Goal: Browse casually

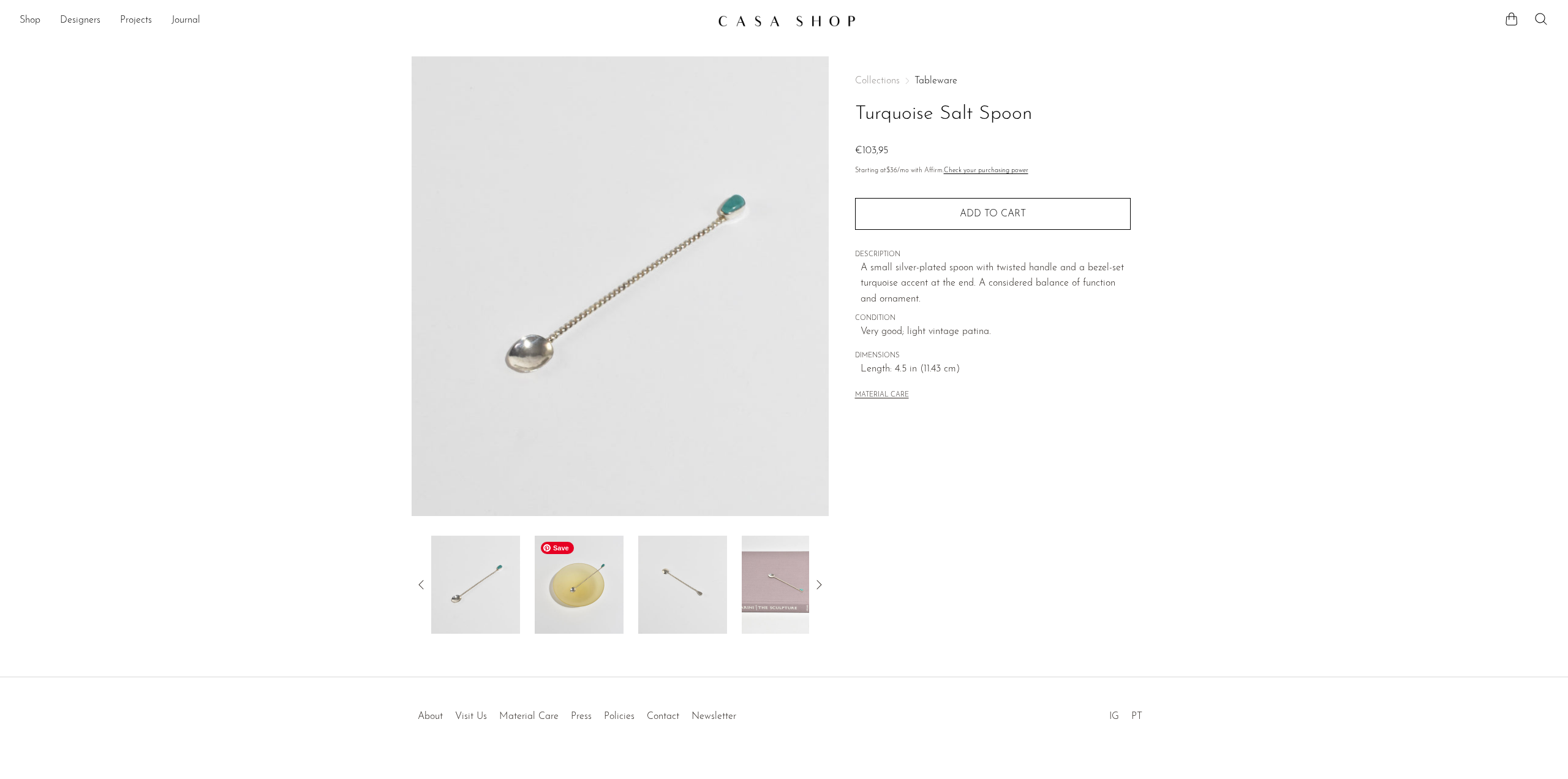
click at [576, 602] on img at bounding box center [579, 584] width 89 height 98
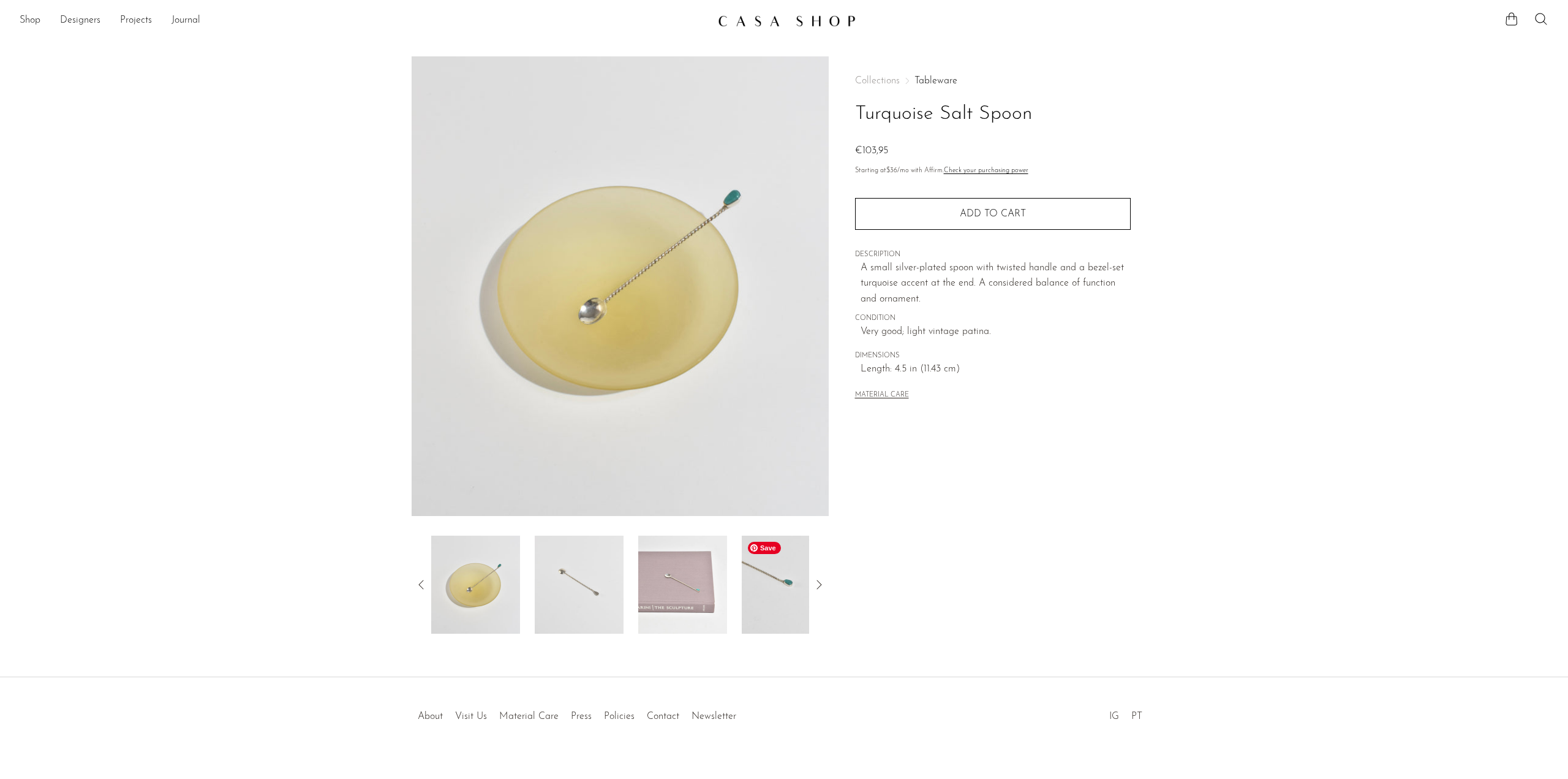
click at [765, 601] on img at bounding box center [786, 584] width 89 height 98
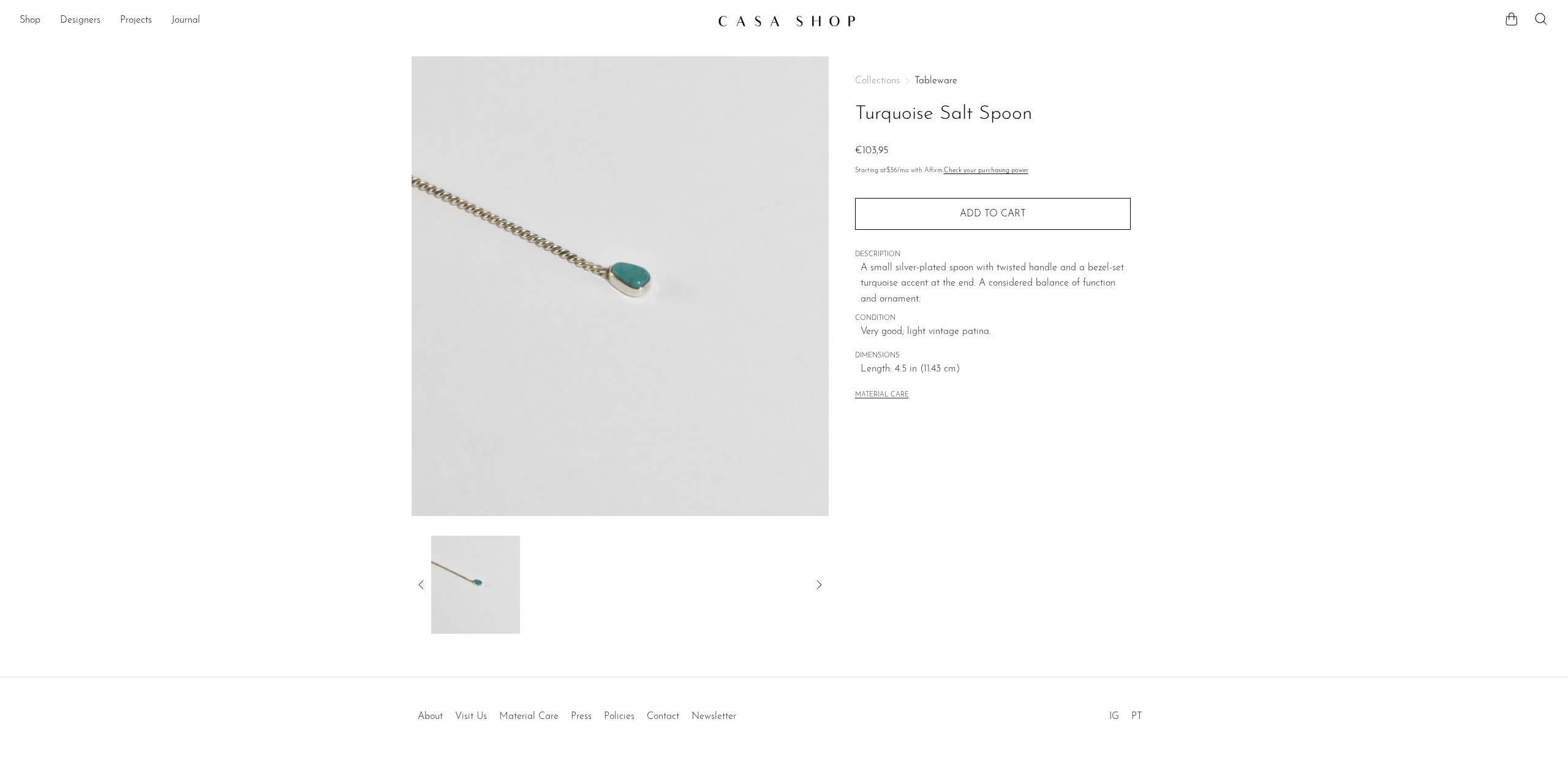
click at [419, 591] on icon at bounding box center [421, 584] width 14 height 14
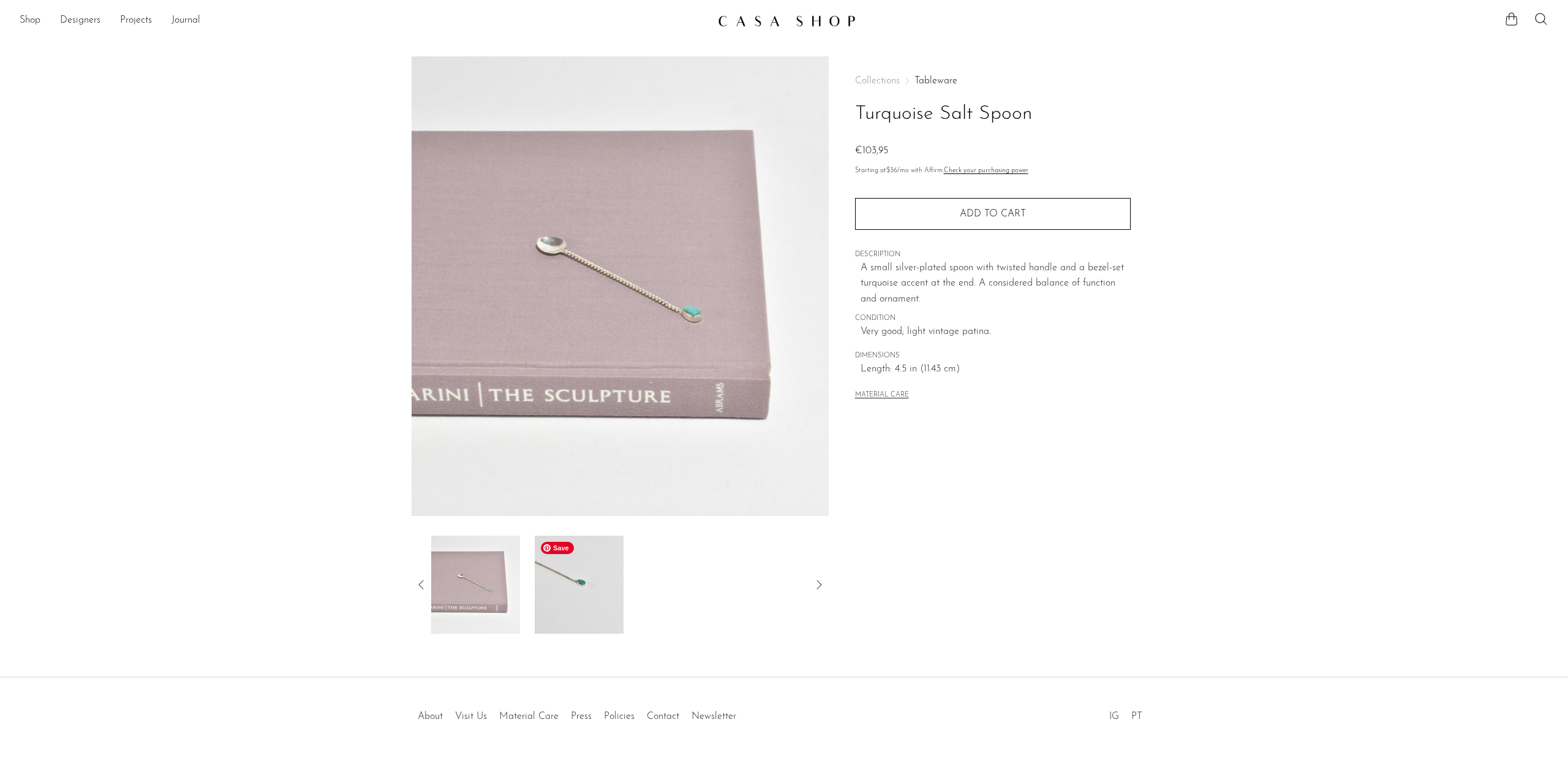
click at [563, 596] on img at bounding box center [579, 584] width 89 height 98
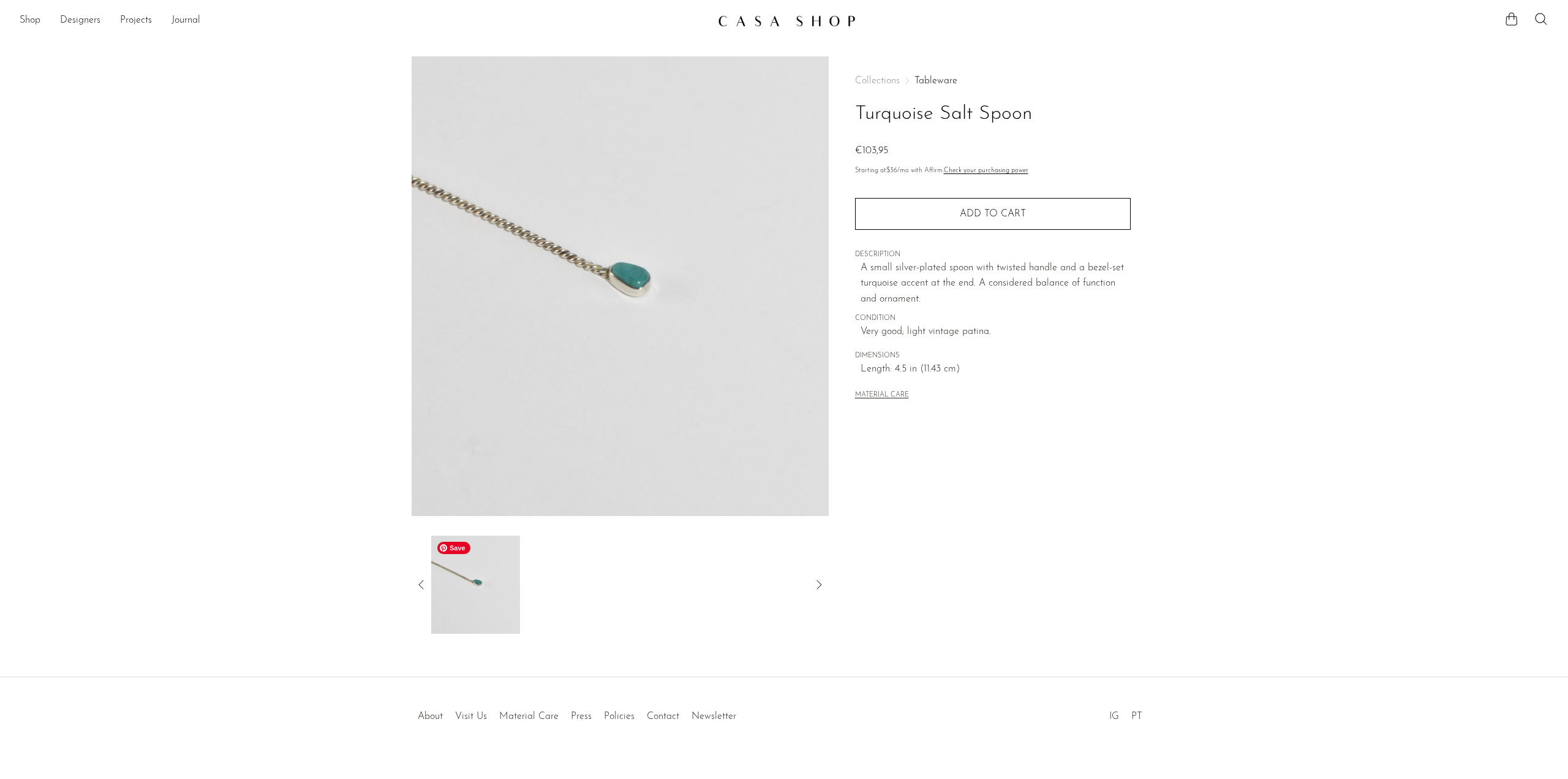
click at [437, 583] on img at bounding box center [475, 584] width 89 height 98
click at [424, 580] on icon at bounding box center [421, 584] width 14 height 14
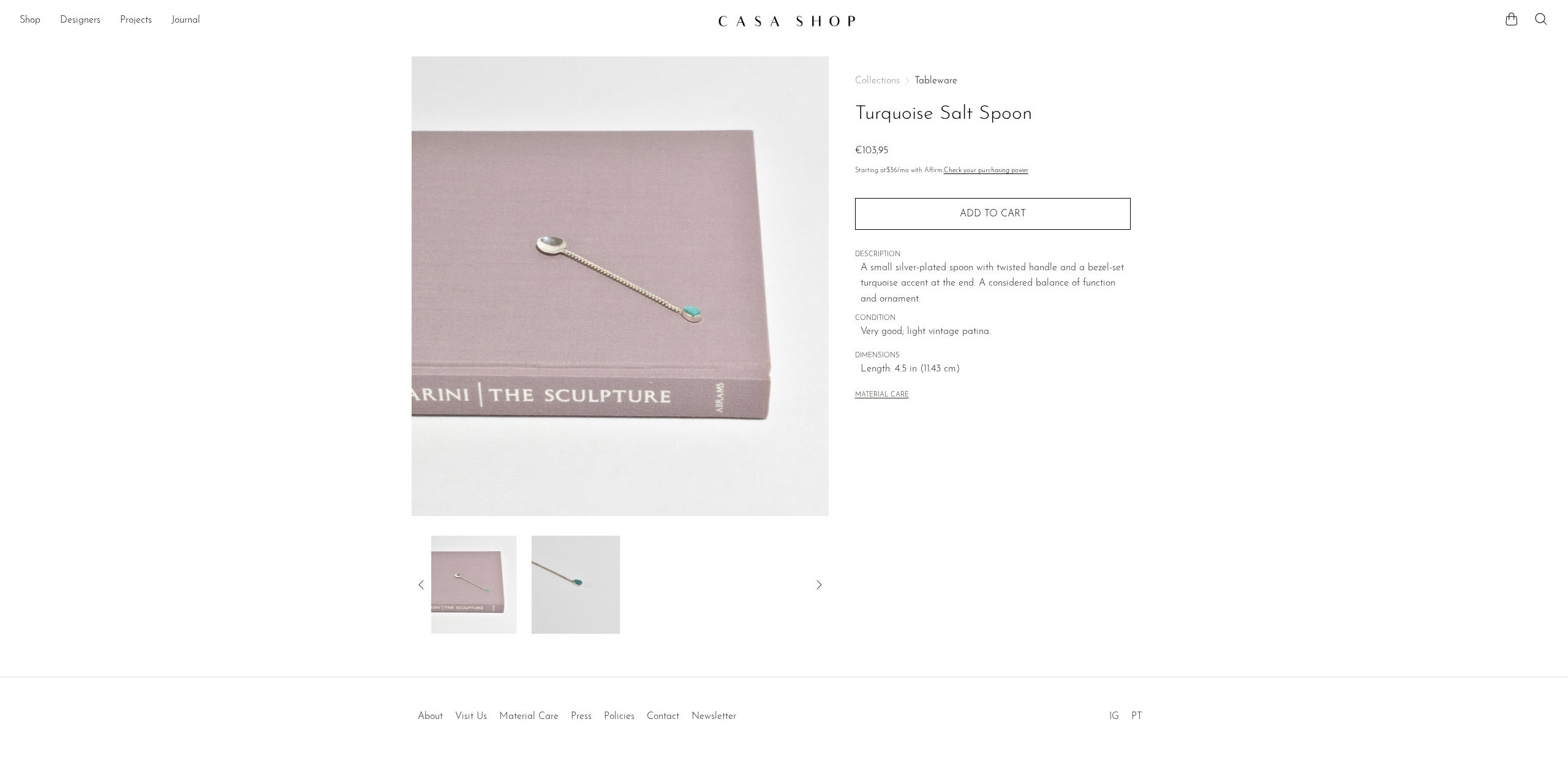
click at [424, 580] on icon at bounding box center [421, 584] width 14 height 14
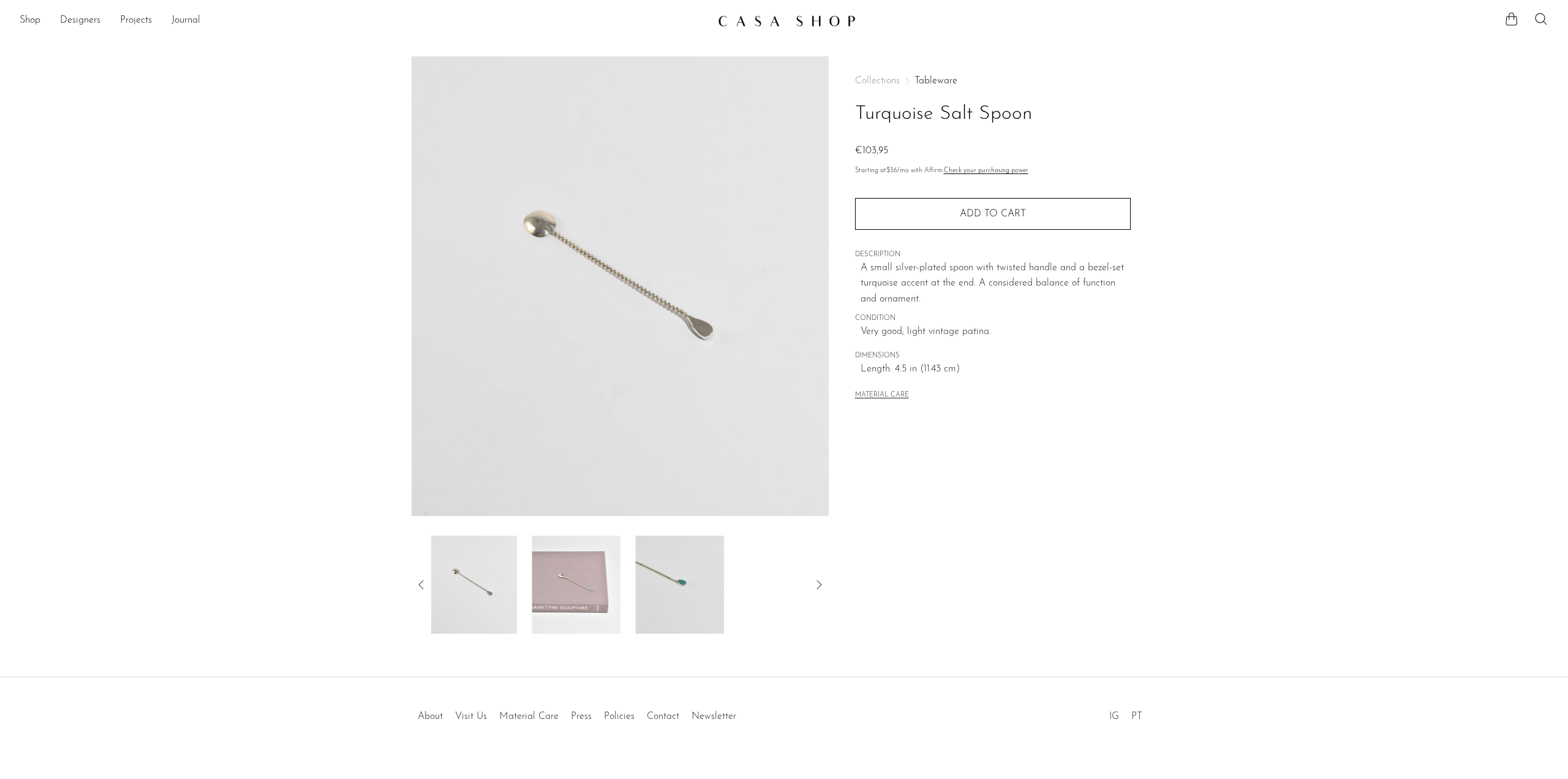
click at [424, 580] on icon at bounding box center [421, 584] width 14 height 14
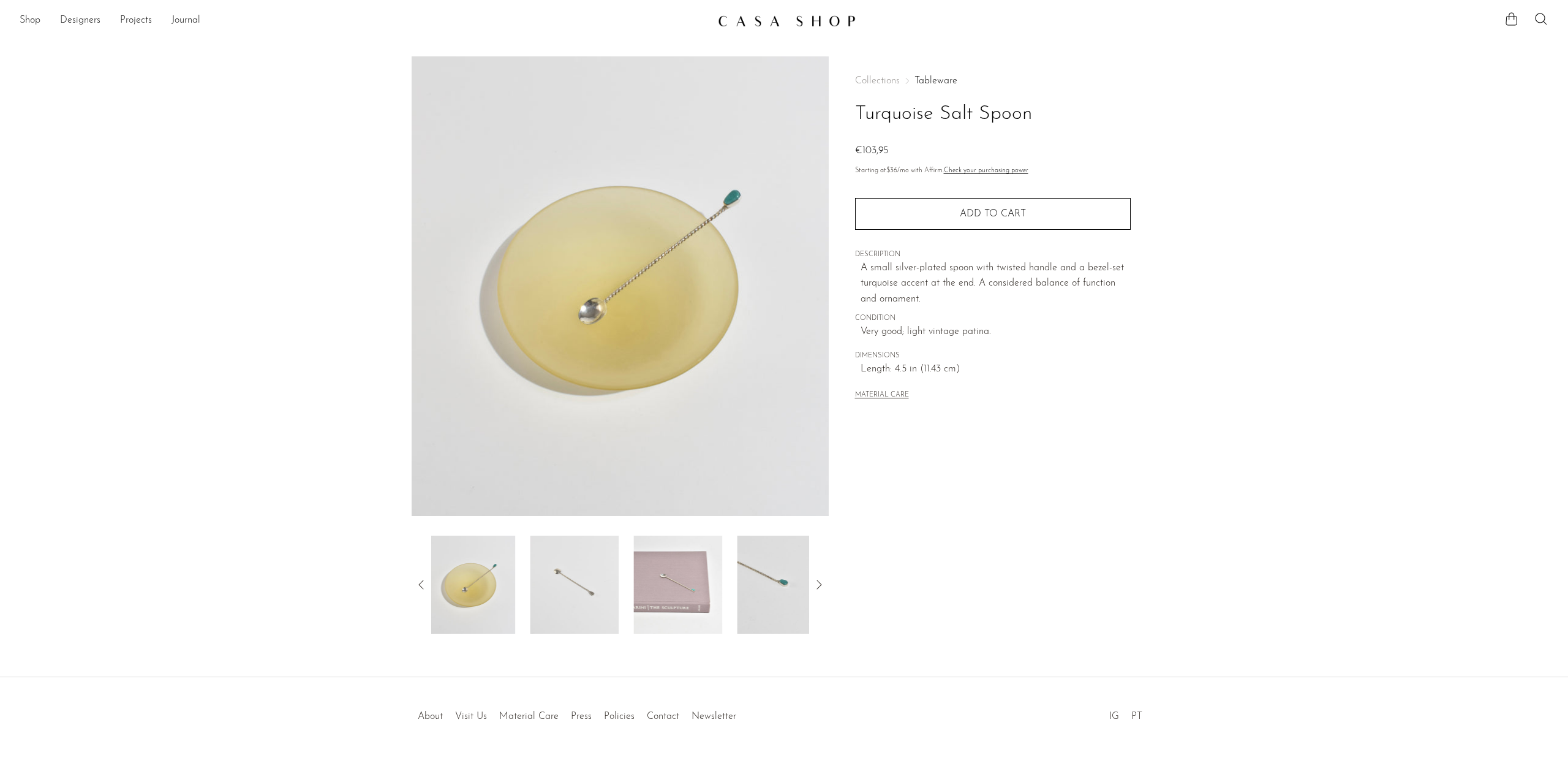
click at [424, 580] on icon at bounding box center [421, 584] width 14 height 14
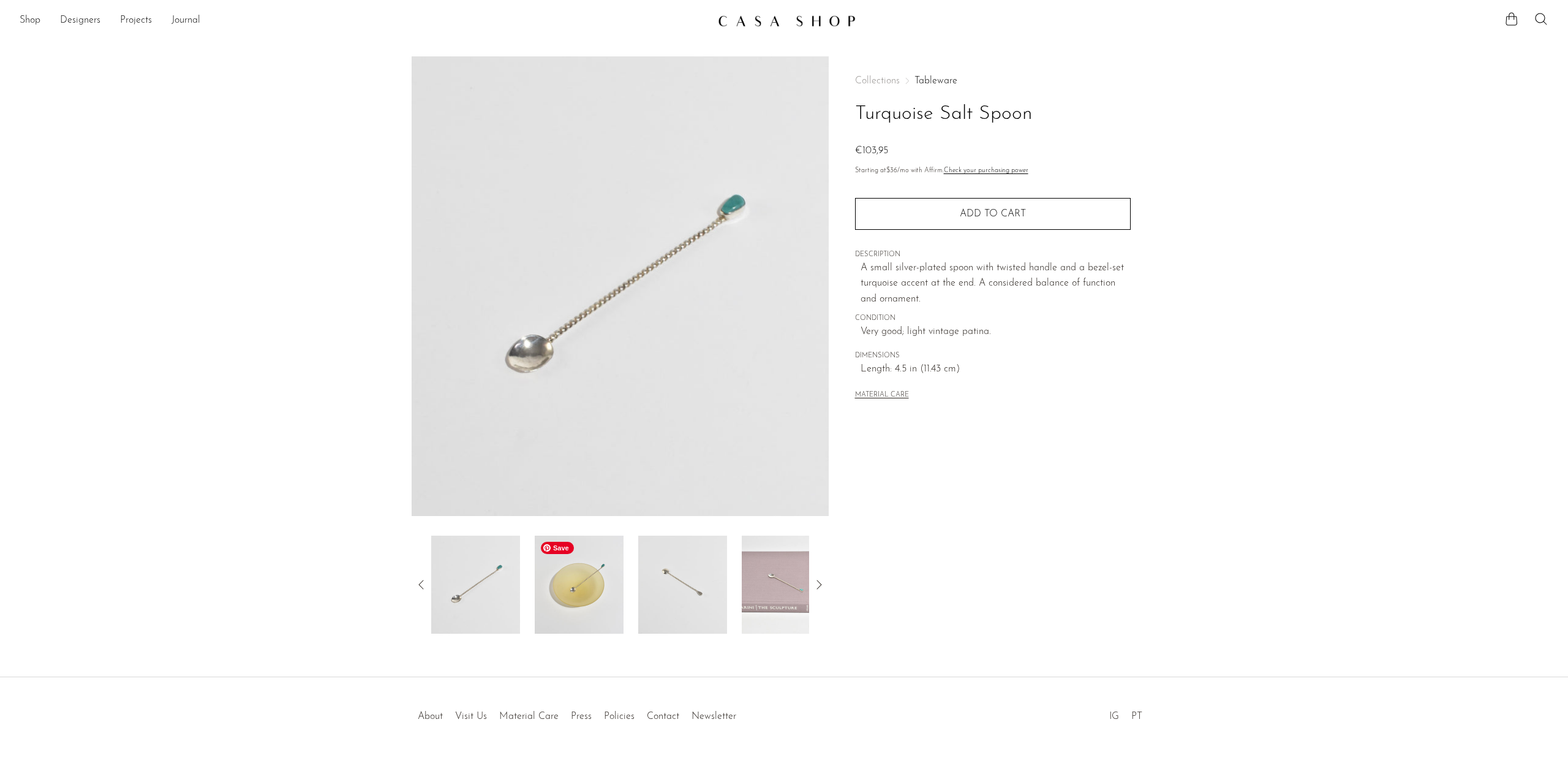
click at [588, 586] on img at bounding box center [579, 584] width 89 height 98
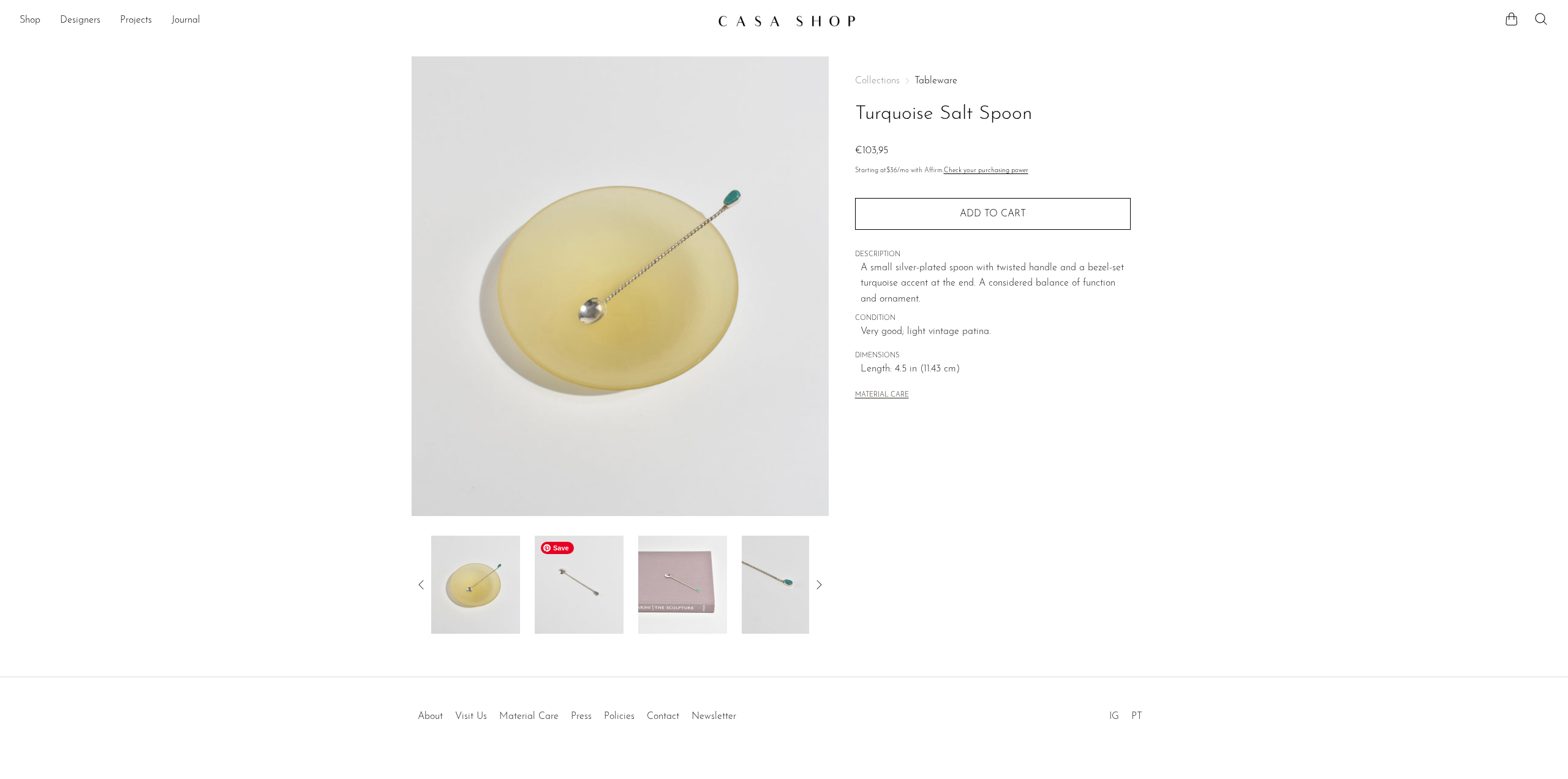
click at [572, 597] on img at bounding box center [579, 584] width 89 height 98
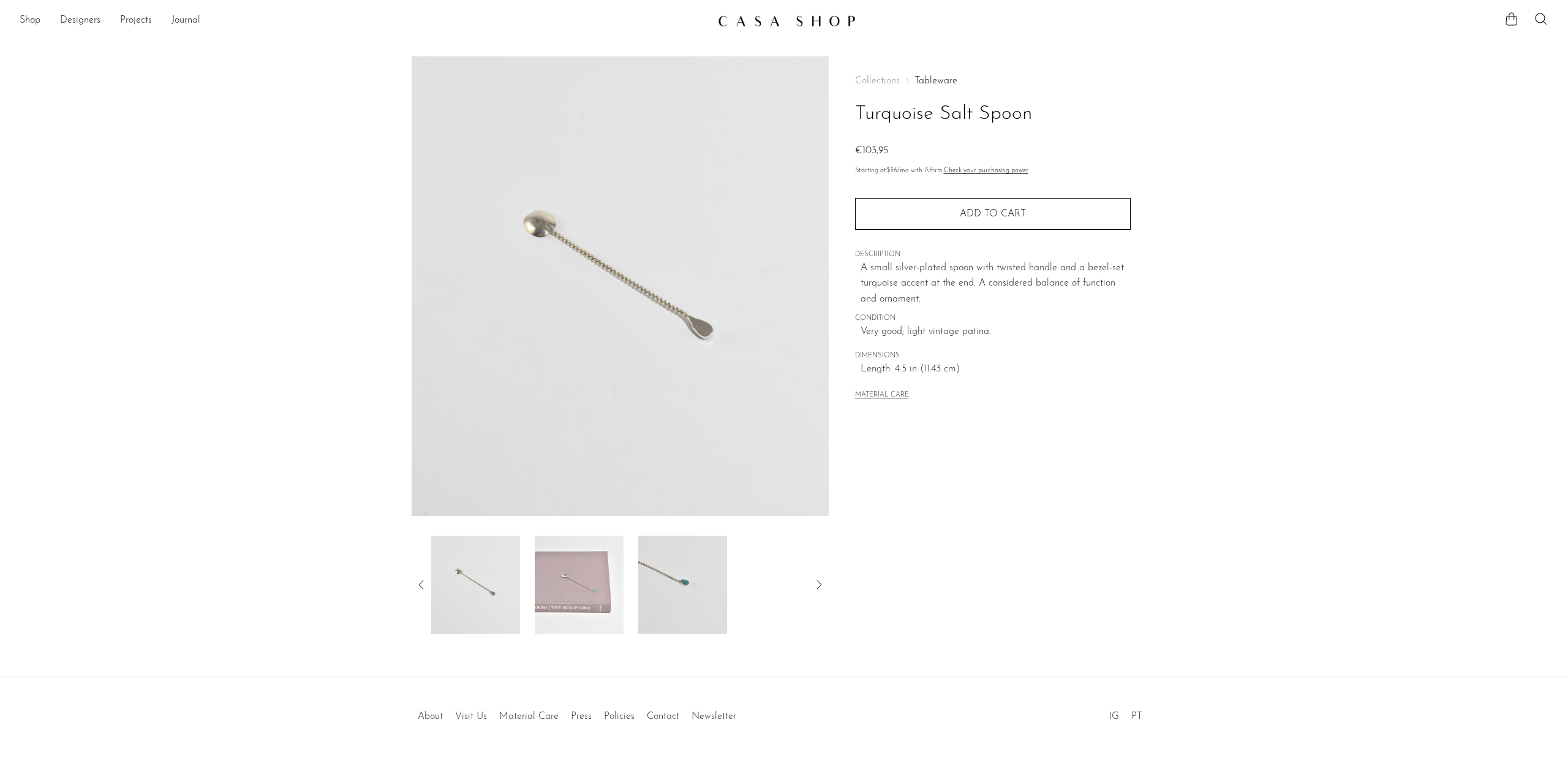
click at [420, 584] on icon at bounding box center [421, 584] width 5 height 9
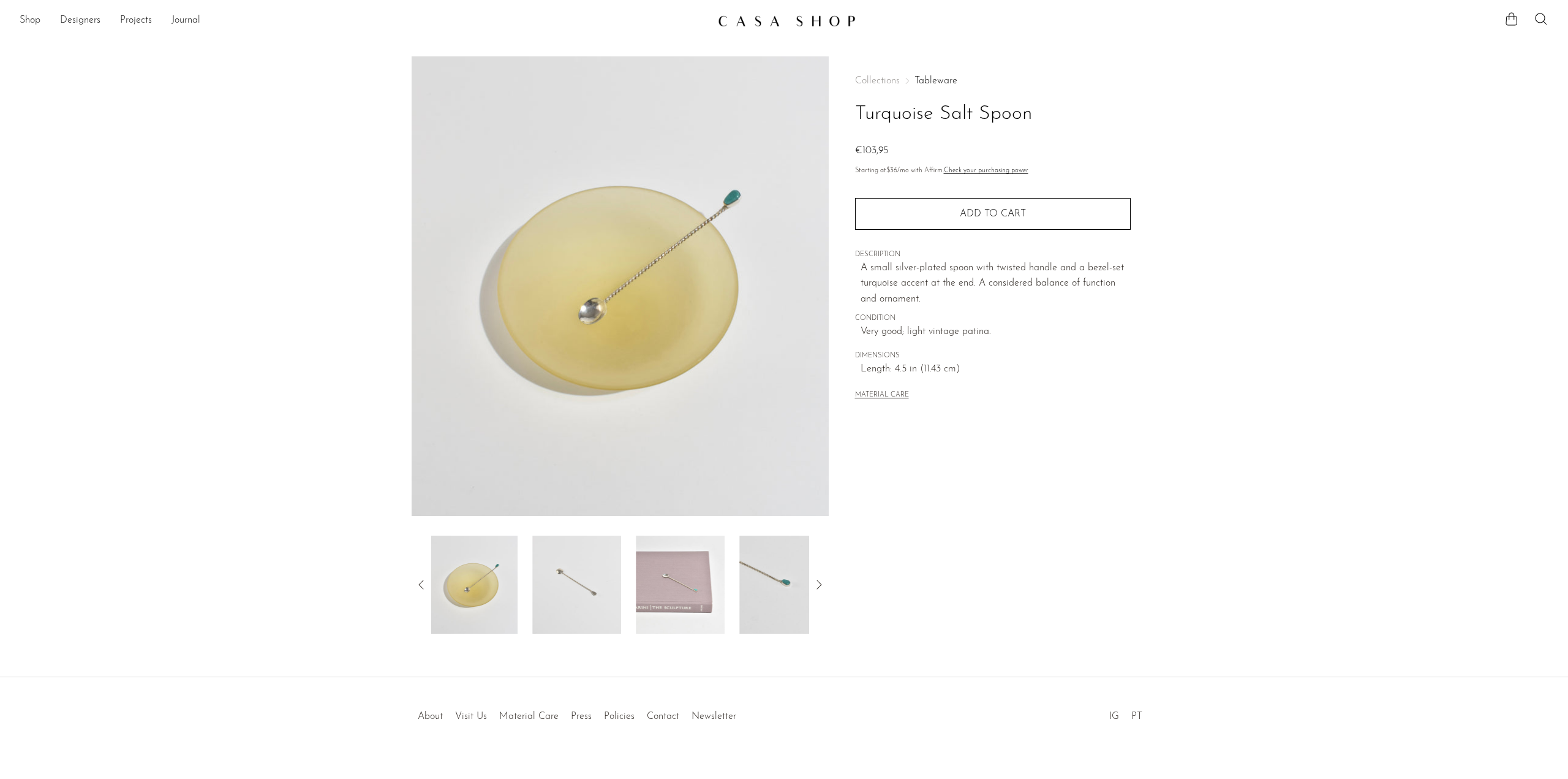
click at [420, 584] on icon at bounding box center [421, 584] width 5 height 9
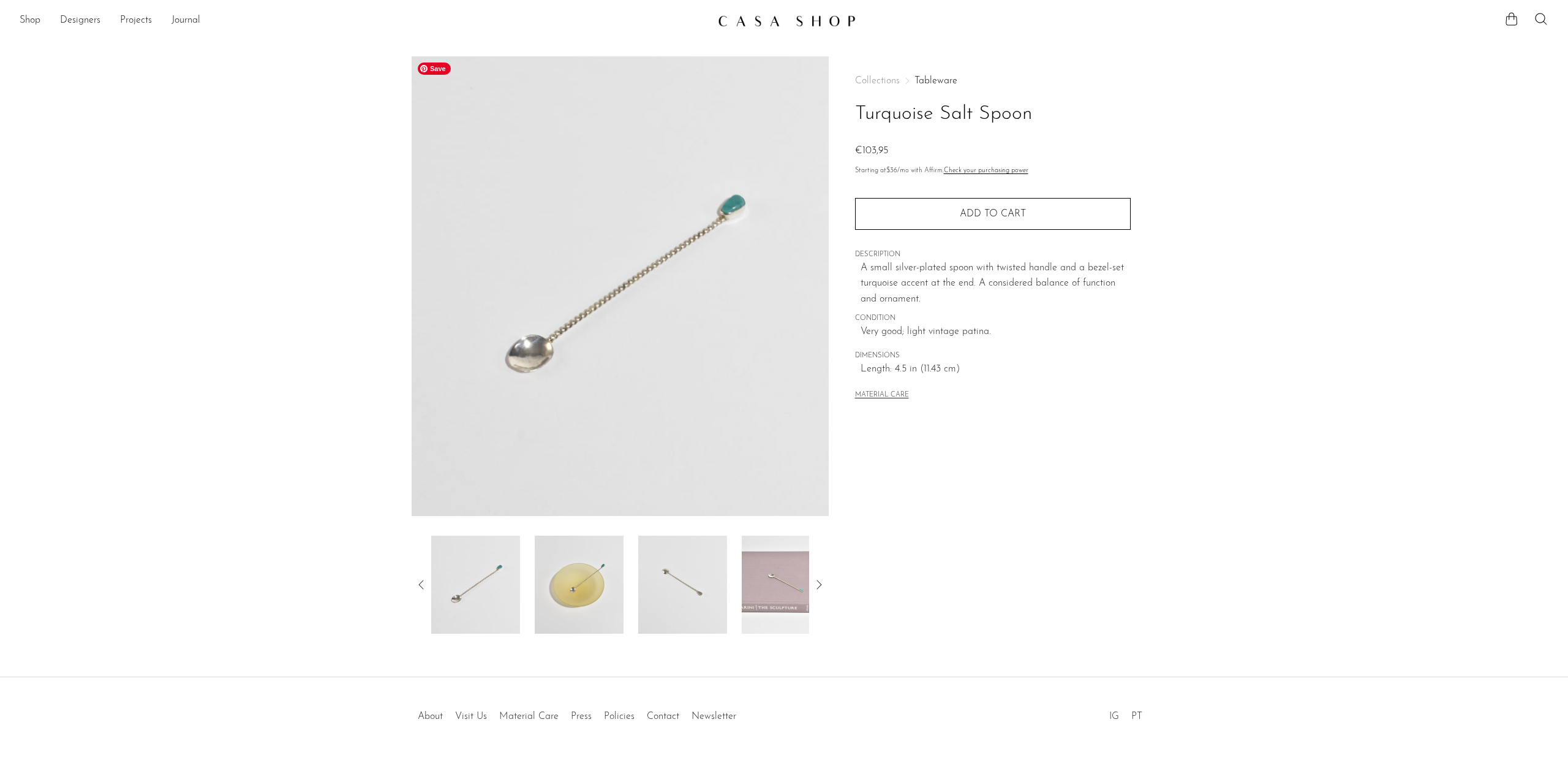
click at [974, 468] on div "Collections Tableware Turquoise Salt Spoon €103,95 Starting at $36 /mo with Aff…" at bounding box center [992, 344] width 327 height 577
